Goal: Transaction & Acquisition: Subscribe to service/newsletter

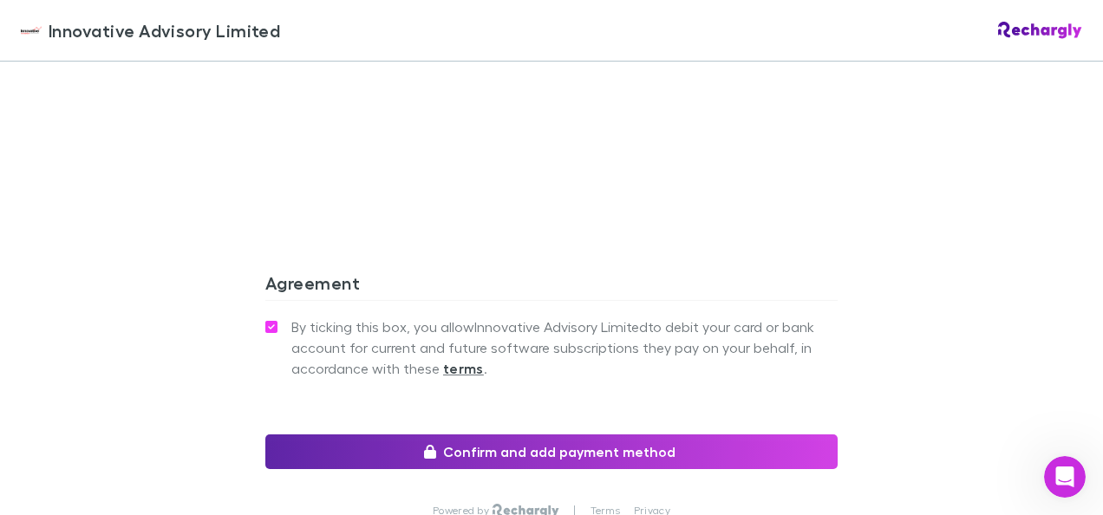
scroll to position [1648, 0]
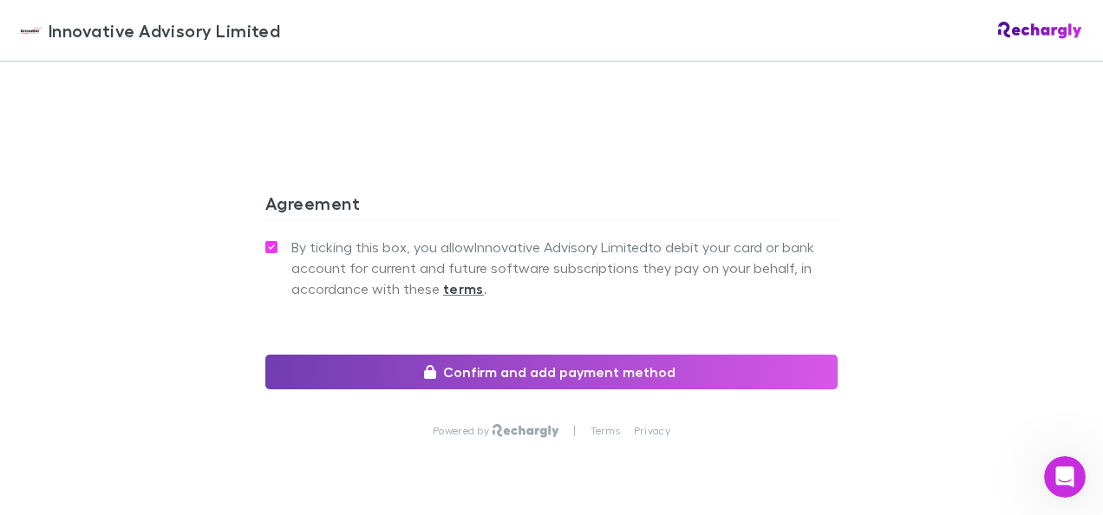
click at [705, 373] on button "Confirm and add payment method" at bounding box center [551, 372] width 572 height 35
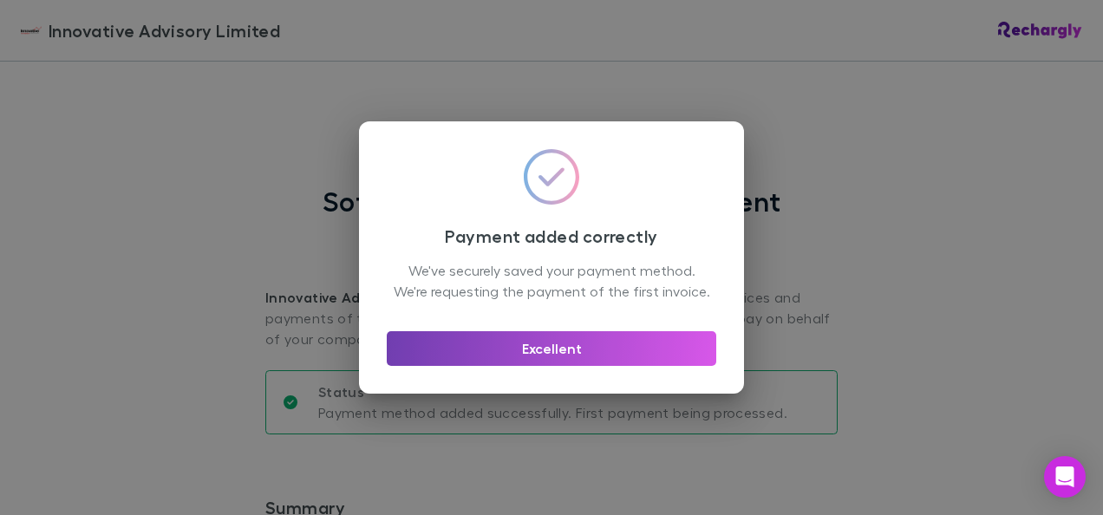
click at [599, 354] on button "Excellent" at bounding box center [552, 348] width 330 height 35
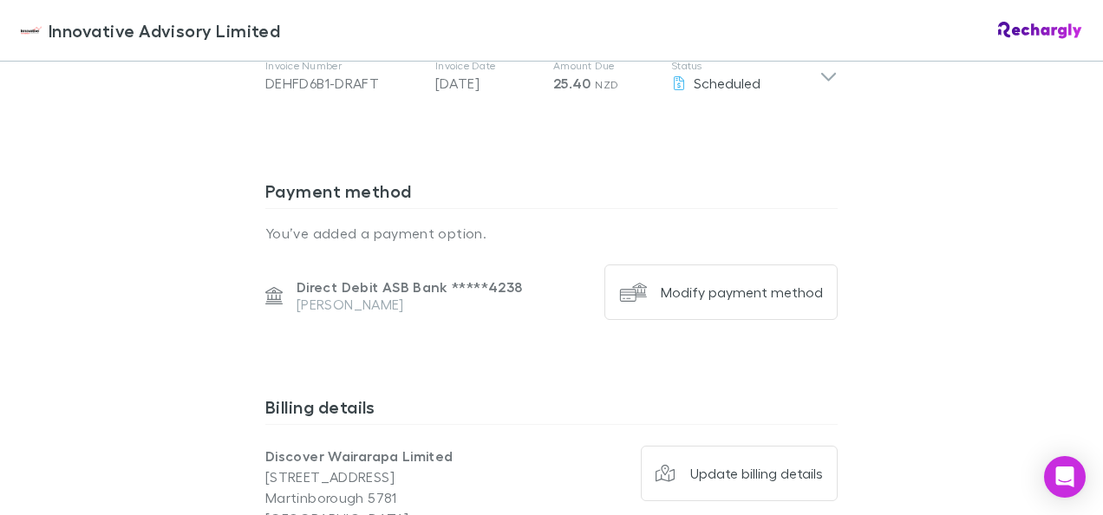
scroll to position [1128, 0]
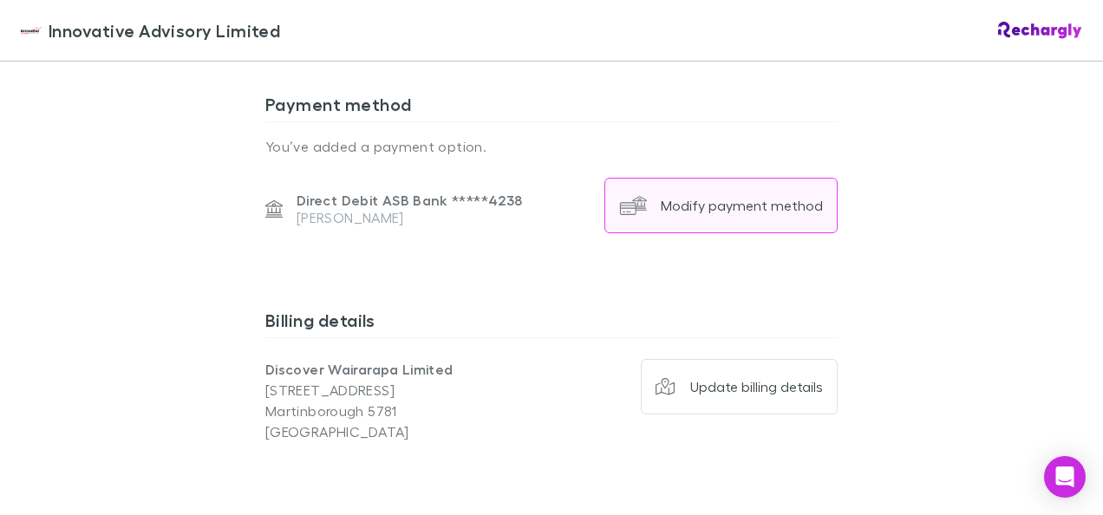
click at [688, 214] on button "Modify payment method" at bounding box center [721, 206] width 233 height 56
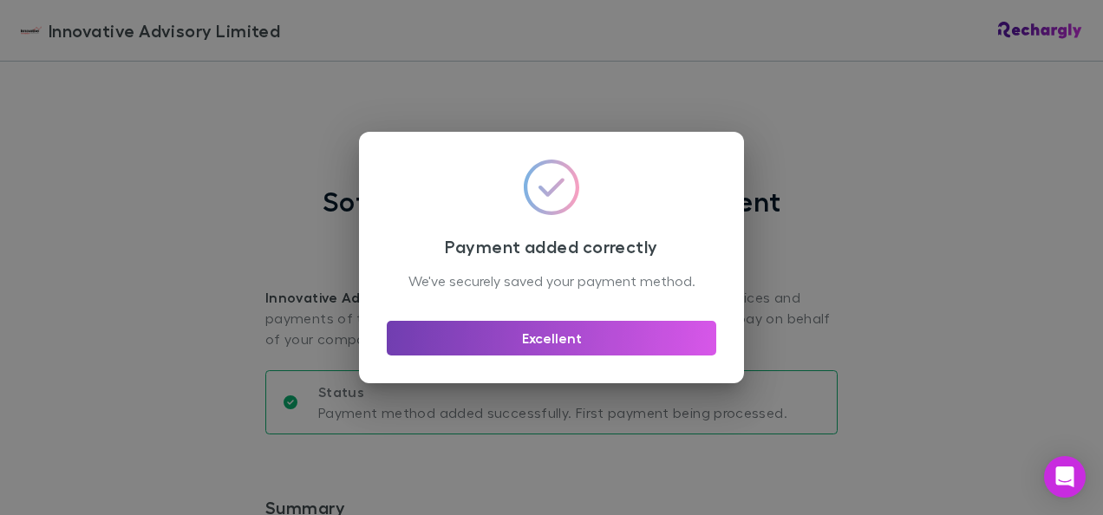
click at [631, 348] on button "Excellent" at bounding box center [552, 338] width 330 height 35
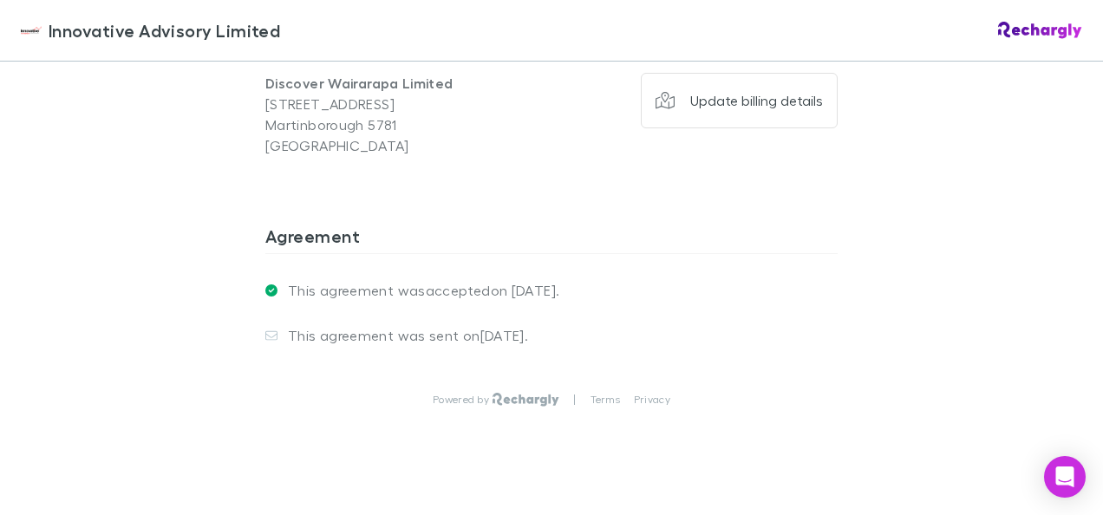
scroll to position [1442, 0]
